Goal: Information Seeking & Learning: Learn about a topic

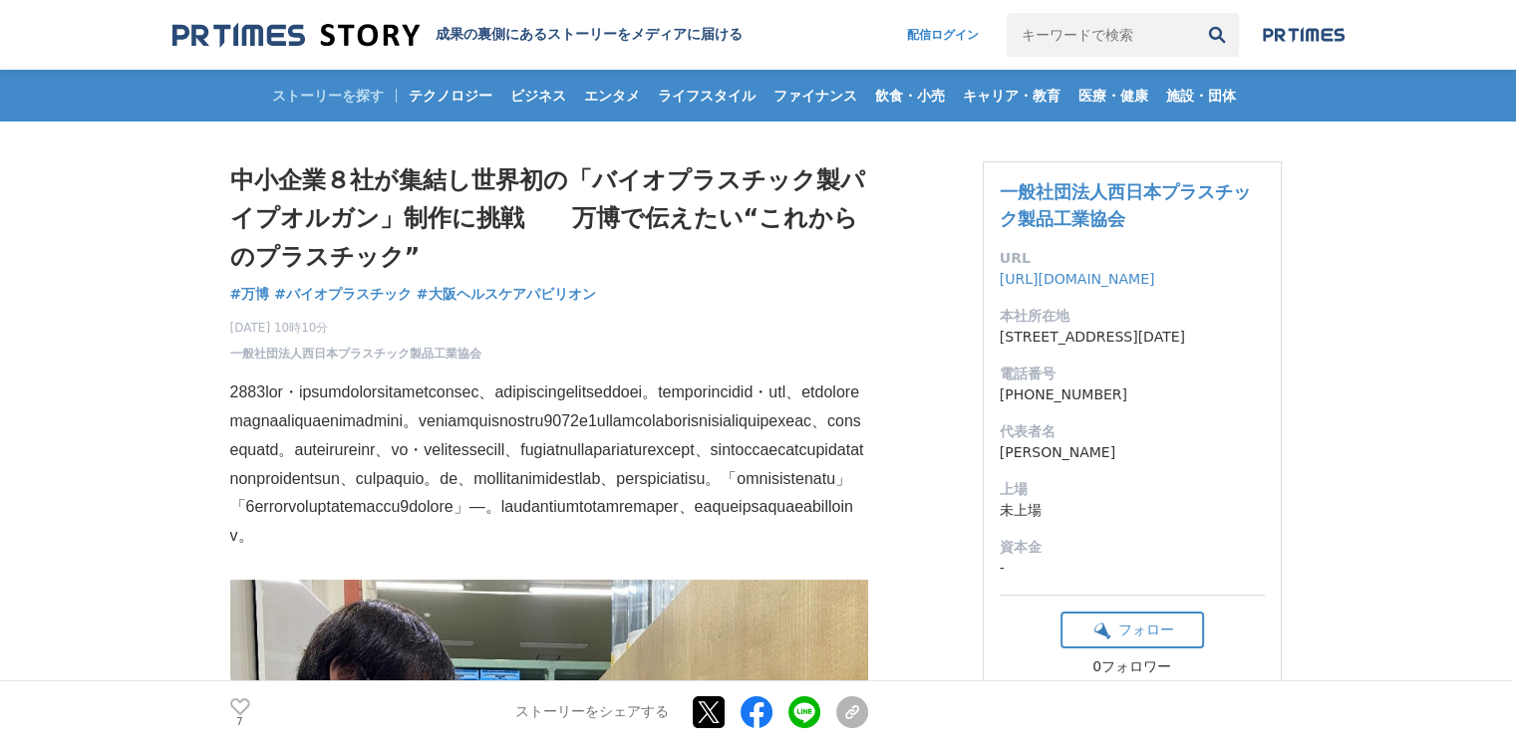
click at [510, 435] on p at bounding box center [549, 465] width 638 height 172
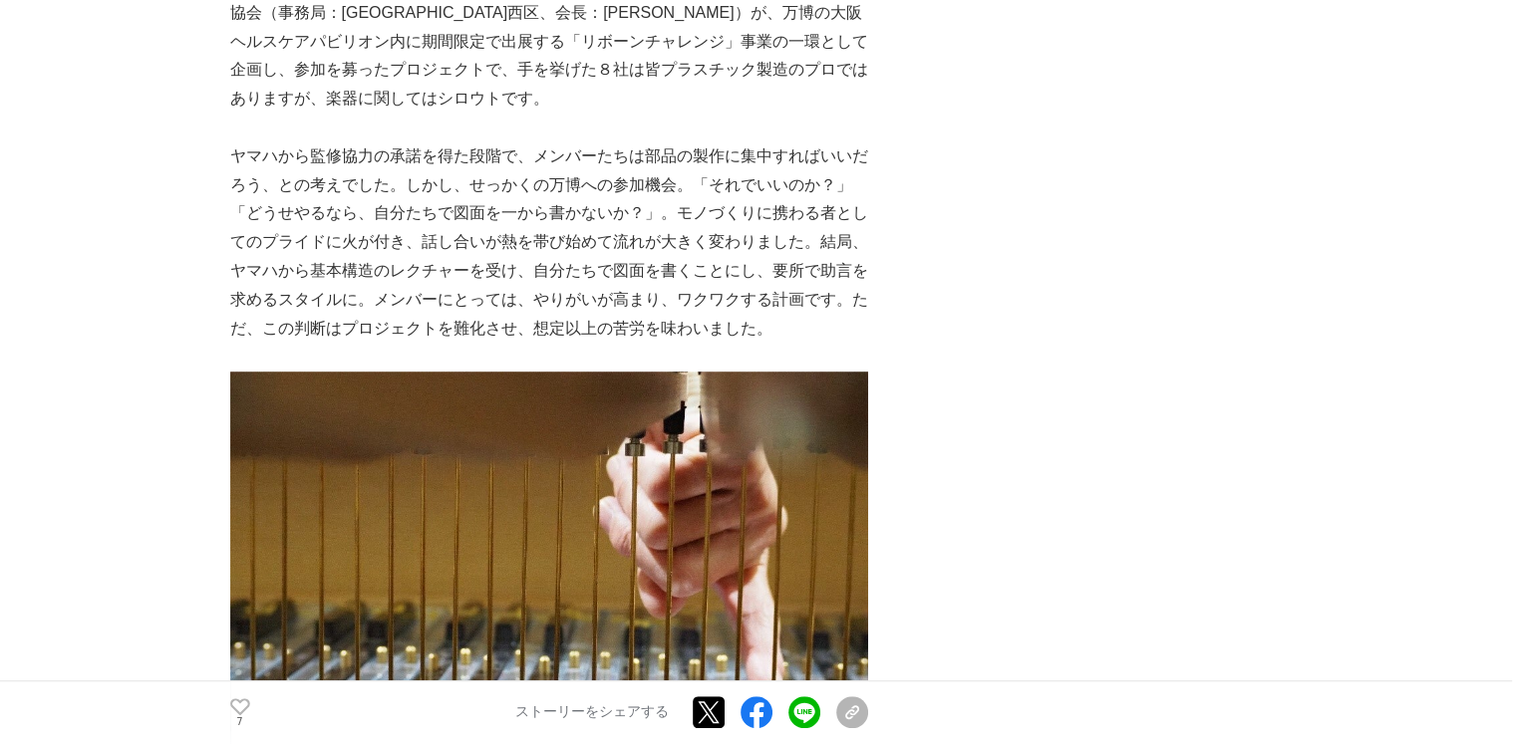
scroll to position [1315, 0]
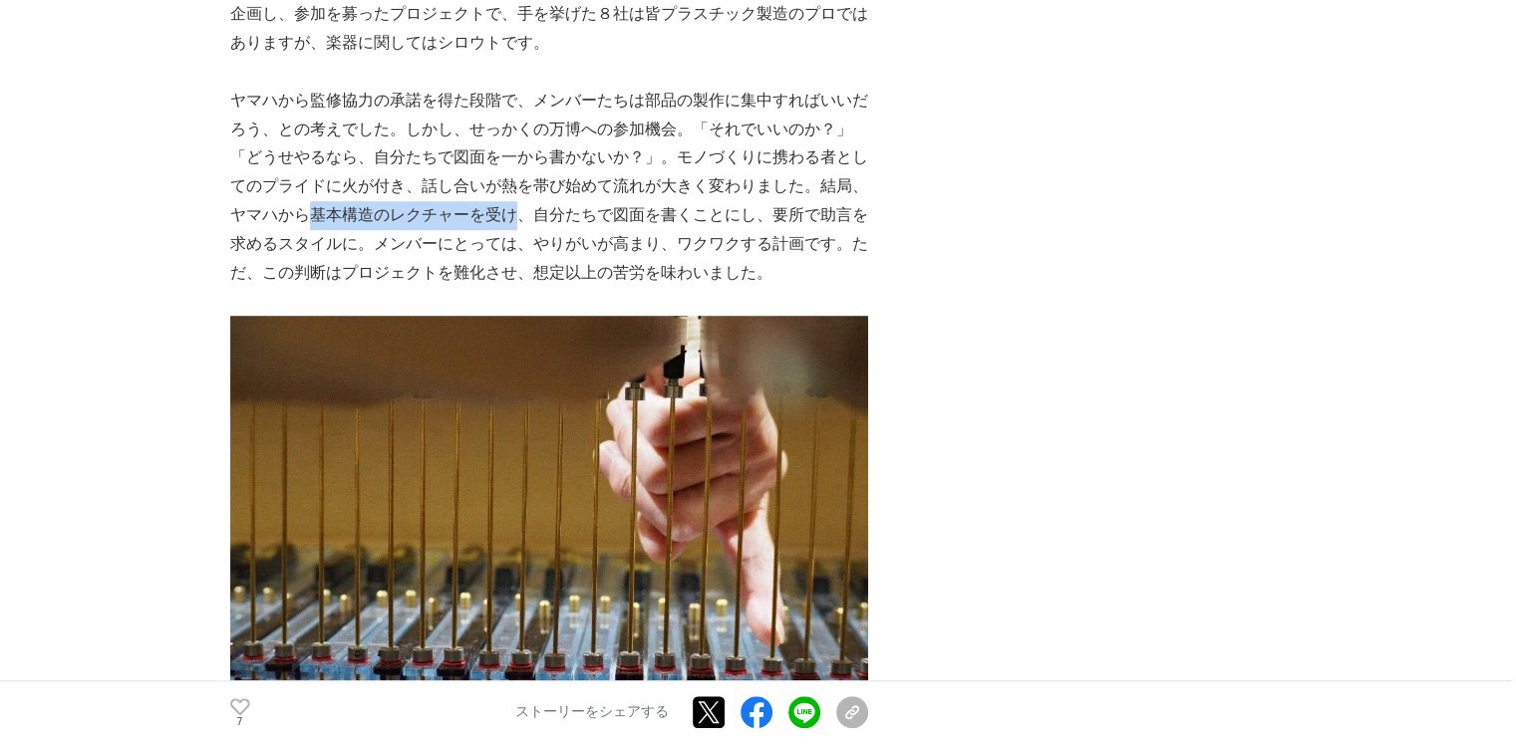
drag, startPoint x: 275, startPoint y: 296, endPoint x: 479, endPoint y: 296, distance: 204.3
click at [479, 288] on p "ヤマハから監修協力の承諾を得た段階で、メンバーたちは部品の製作に集中すればいいだろう、との考えでした。しかし、せっかくの万博への参加機会。「それでいいのか？」…" at bounding box center [549, 187] width 638 height 201
copy p "基本構造のレクチャーを受け"
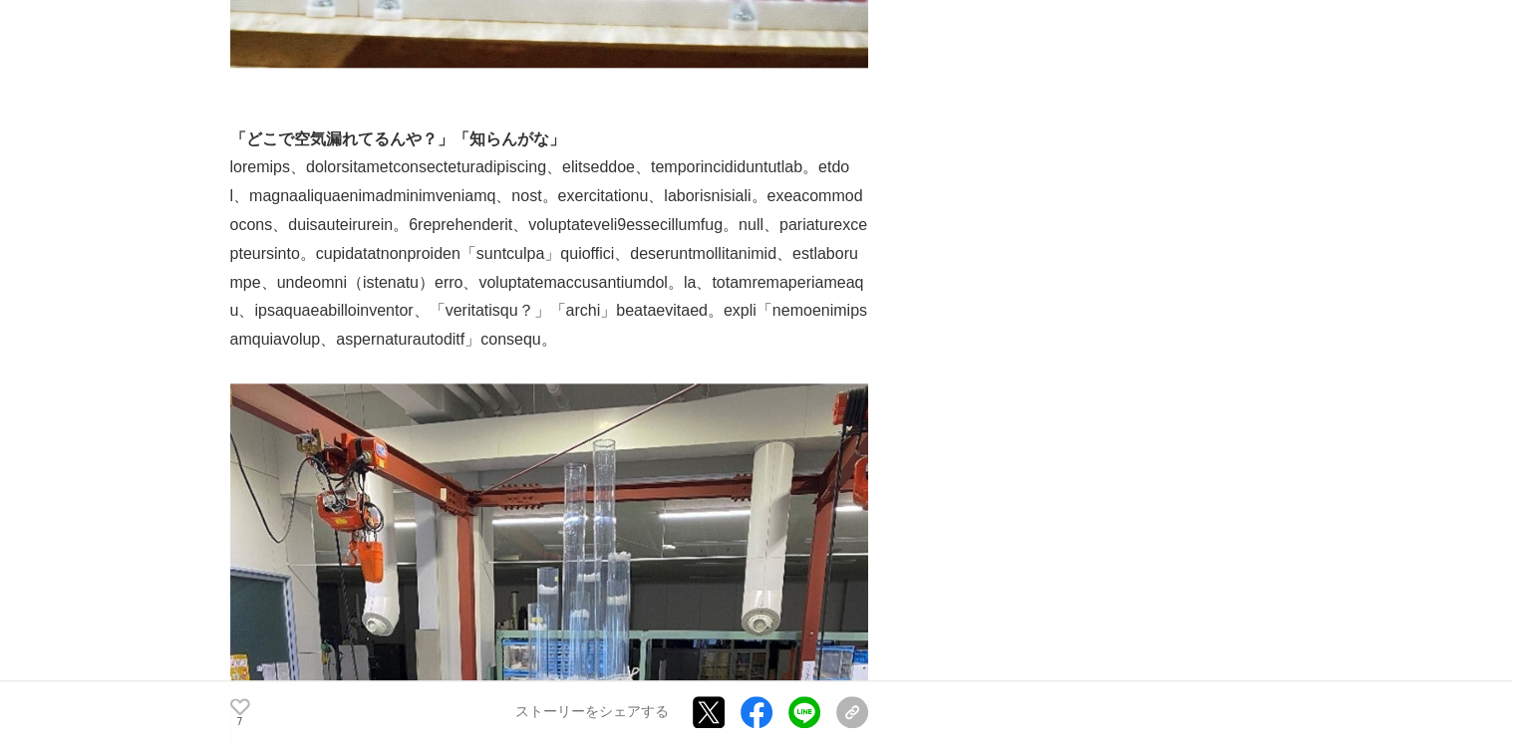
scroll to position [2073, 0]
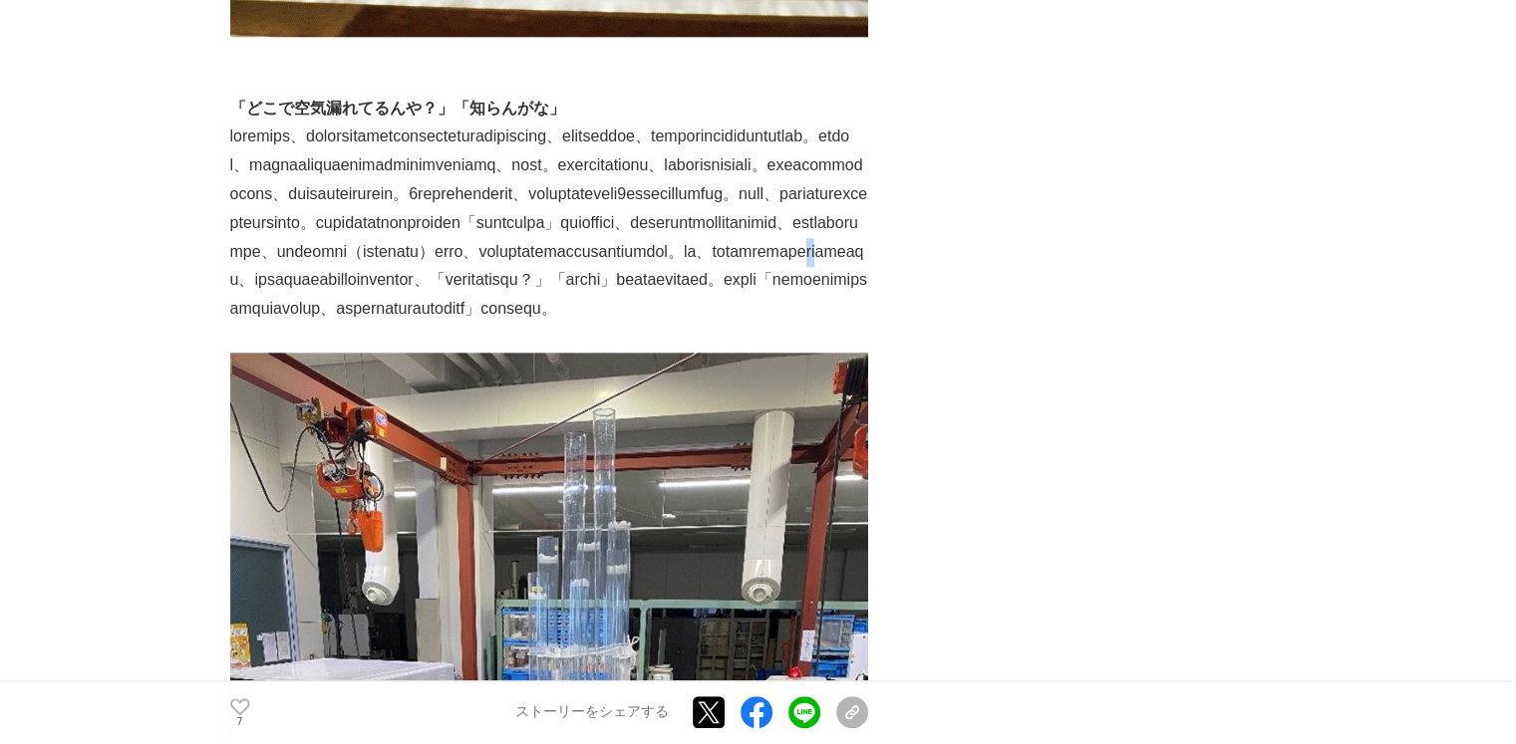
drag, startPoint x: 638, startPoint y: 481, endPoint x: 658, endPoint y: 483, distance: 20.0
click at [658, 324] on p at bounding box center [549, 223] width 638 height 201
copy p "風箱"
click at [613, 312] on p at bounding box center [549, 223] width 638 height 201
click at [597, 324] on p at bounding box center [549, 223] width 638 height 201
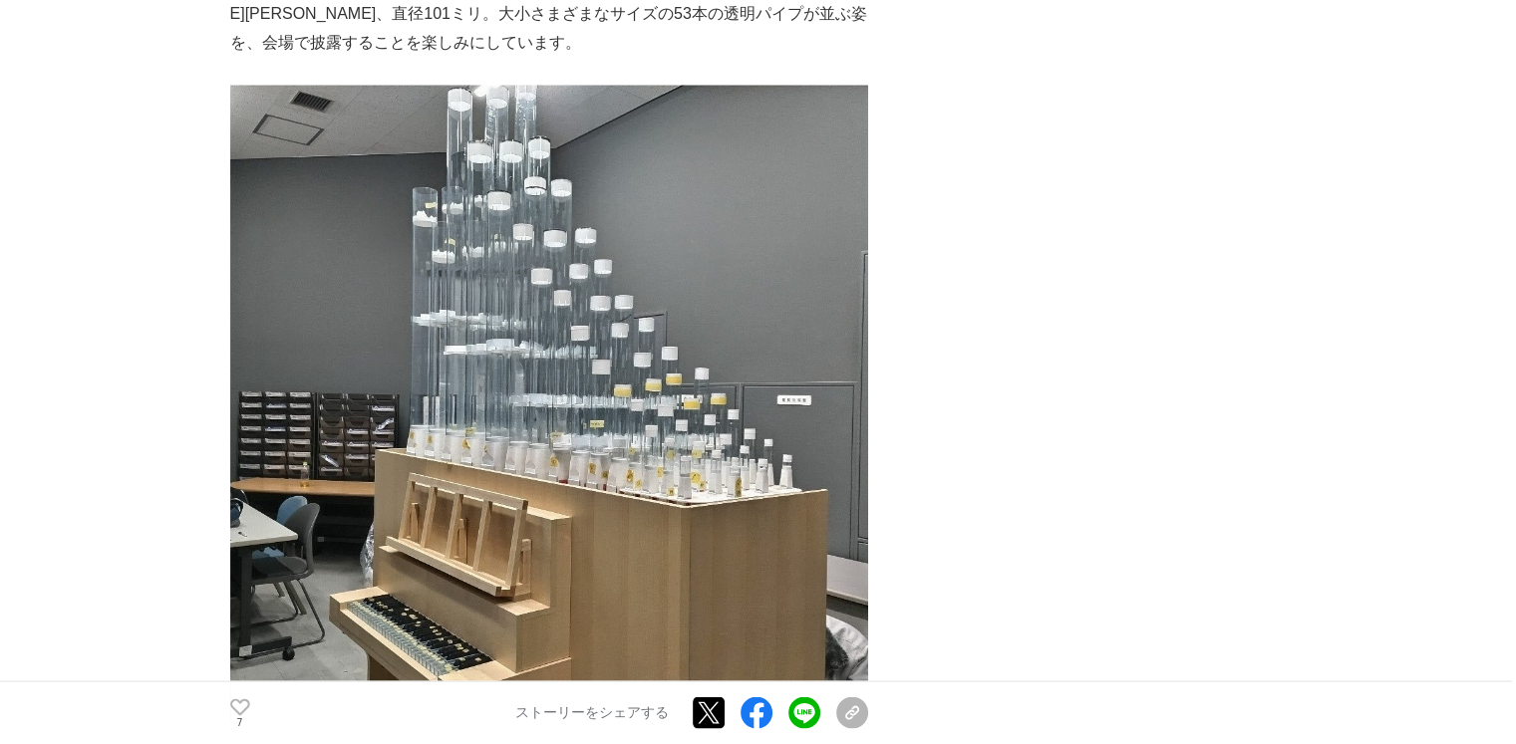
scroll to position [3853, 0]
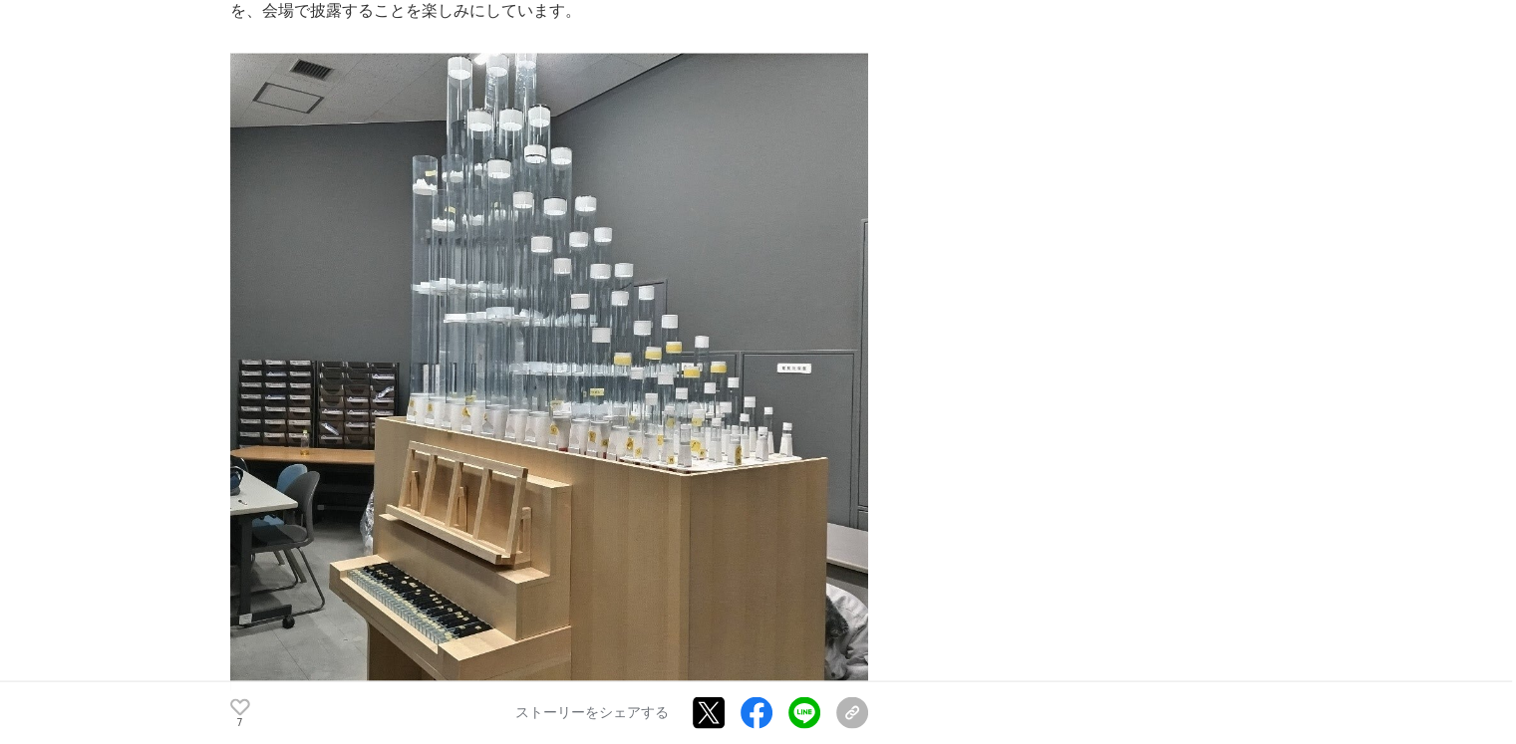
drag, startPoint x: 431, startPoint y: 99, endPoint x: 348, endPoint y: 127, distance: 87.3
copy p "「あえてプラスチックとわかるよう」色は青みがかった透明を採用しました"
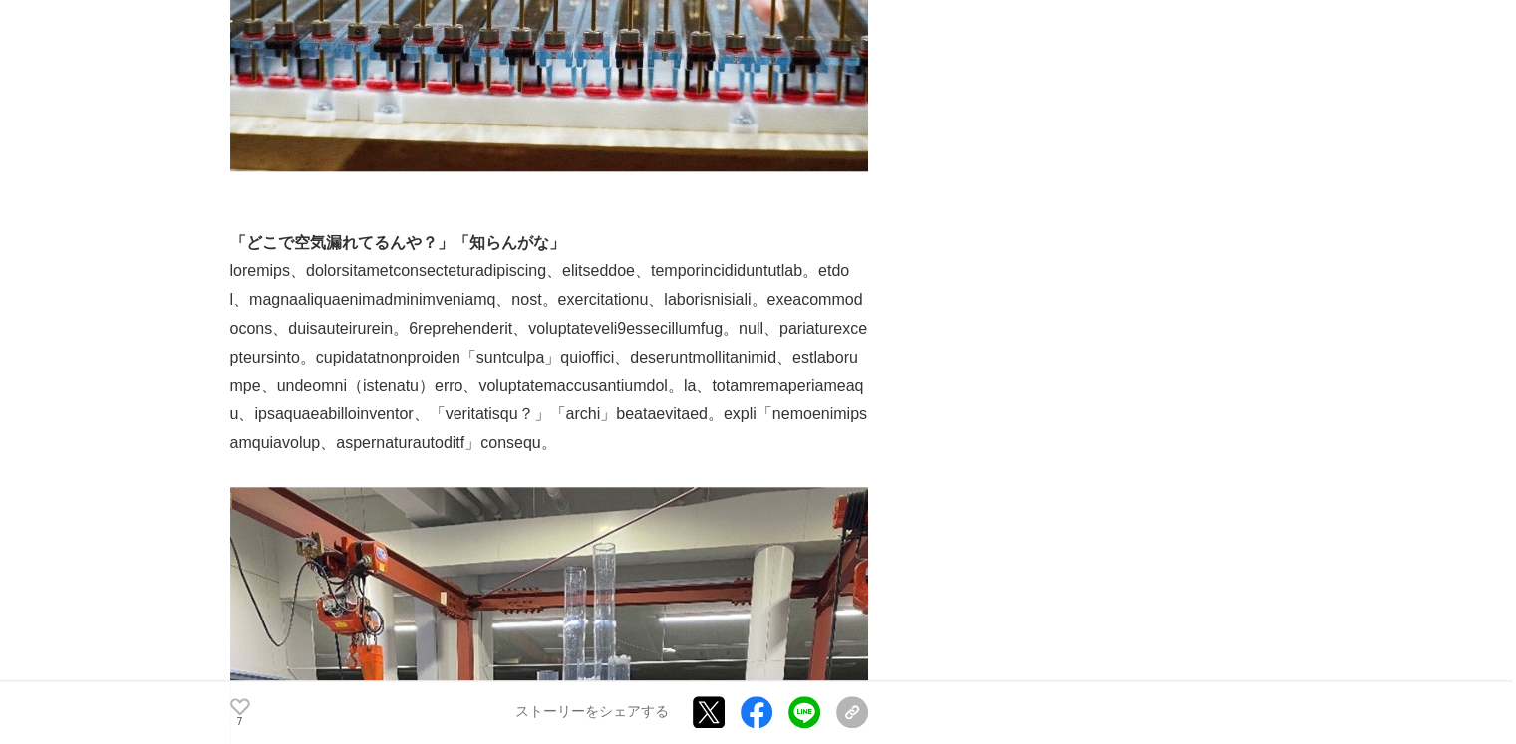
scroll to position [2045, 0]
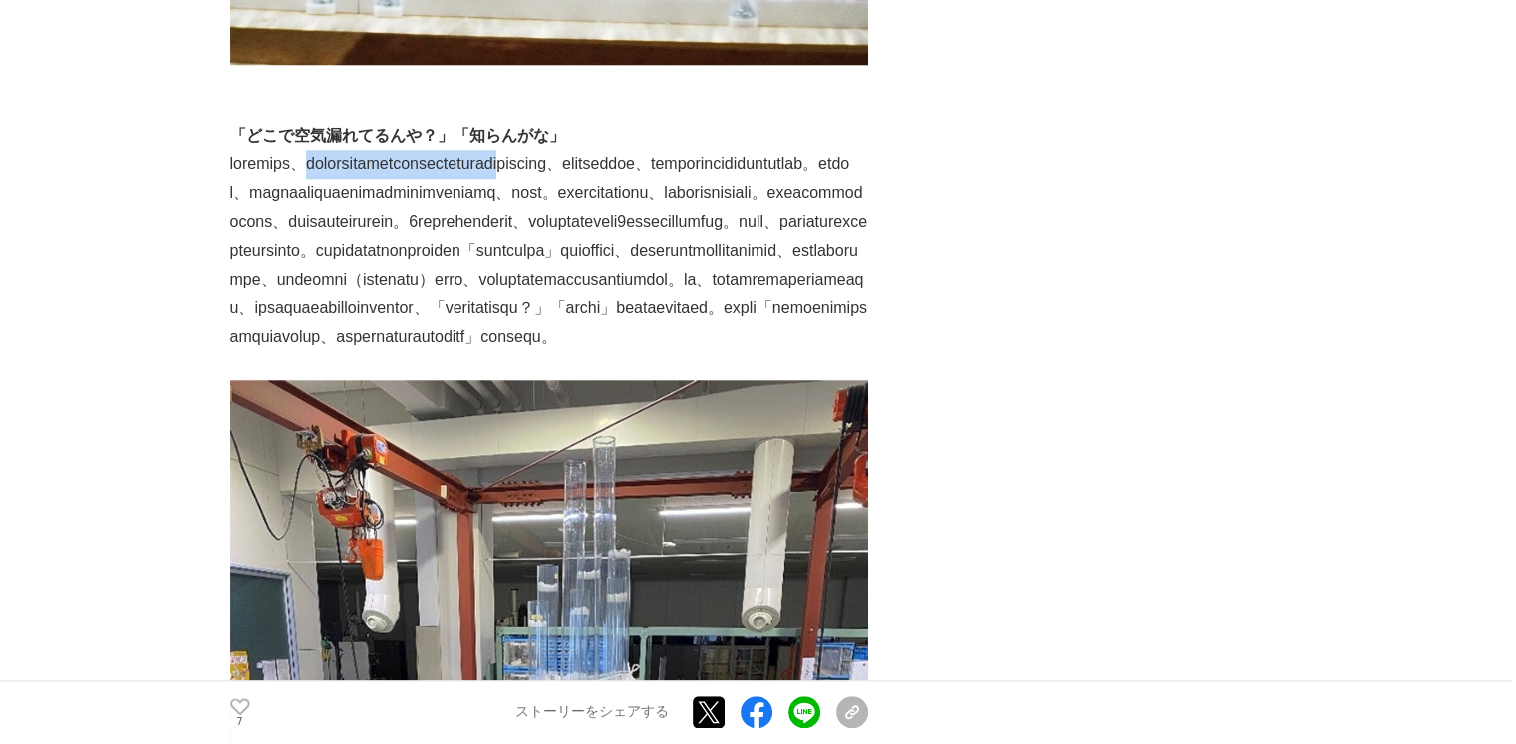
drag, startPoint x: 375, startPoint y: 249, endPoint x: 780, endPoint y: 253, distance: 405.6
click at [780, 253] on p at bounding box center [549, 250] width 638 height 201
copy p "加圧した空気を鍵盤で対のパイプに送ることによって発音"
